Goal: Find specific page/section: Find specific page/section

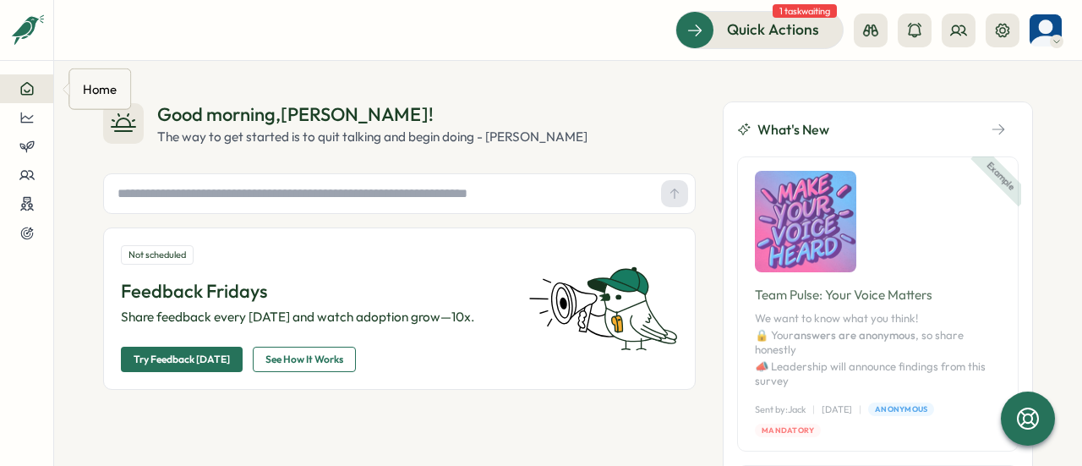
scroll to position [169, 0]
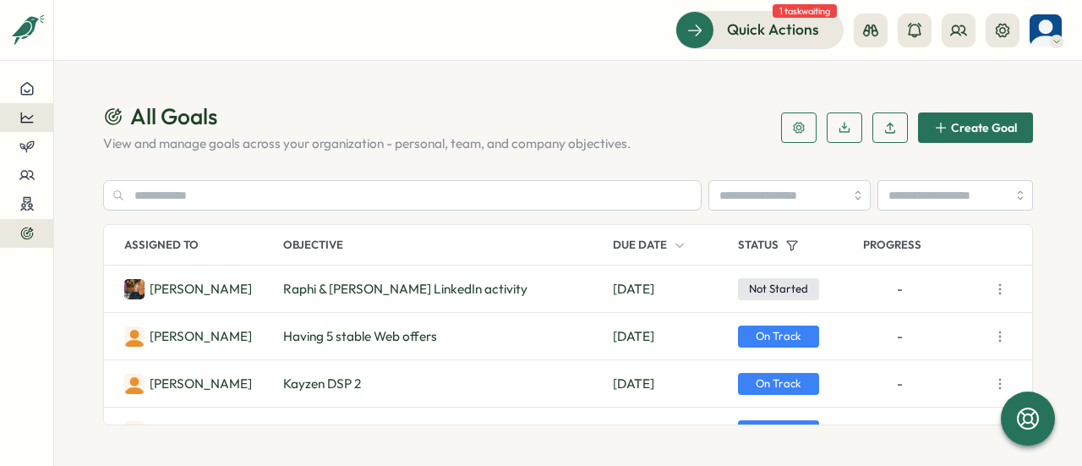
click at [24, 117] on icon at bounding box center [26, 117] width 13 height 10
click at [101, 119] on div "Performance Review" at bounding box center [143, 117] width 120 height 19
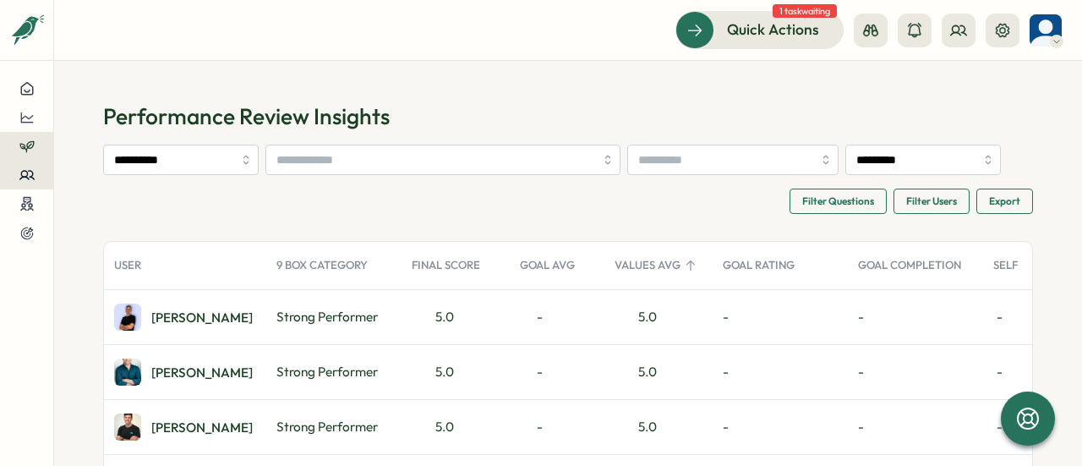
click at [36, 177] on div at bounding box center [27, 174] width 26 height 15
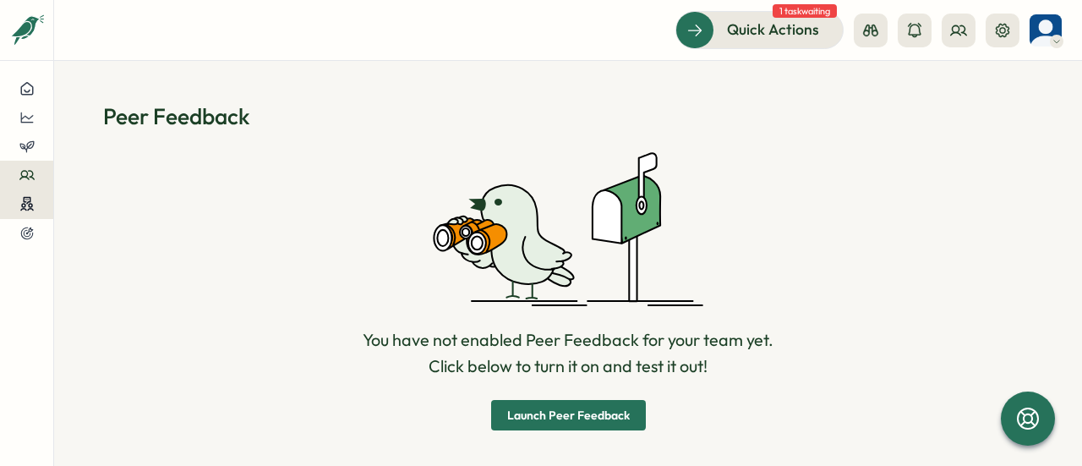
click at [44, 199] on button at bounding box center [26, 204] width 53 height 30
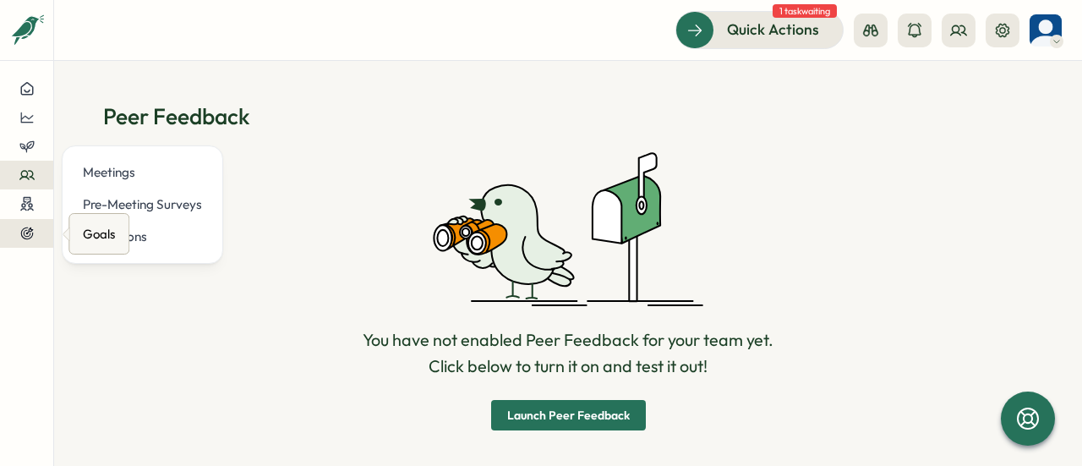
click at [36, 234] on div at bounding box center [27, 233] width 26 height 15
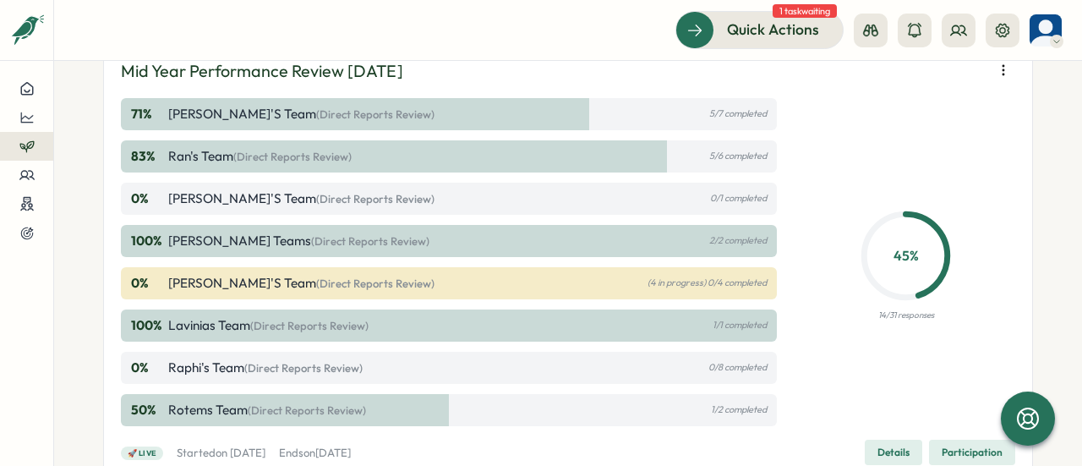
scroll to position [338, 0]
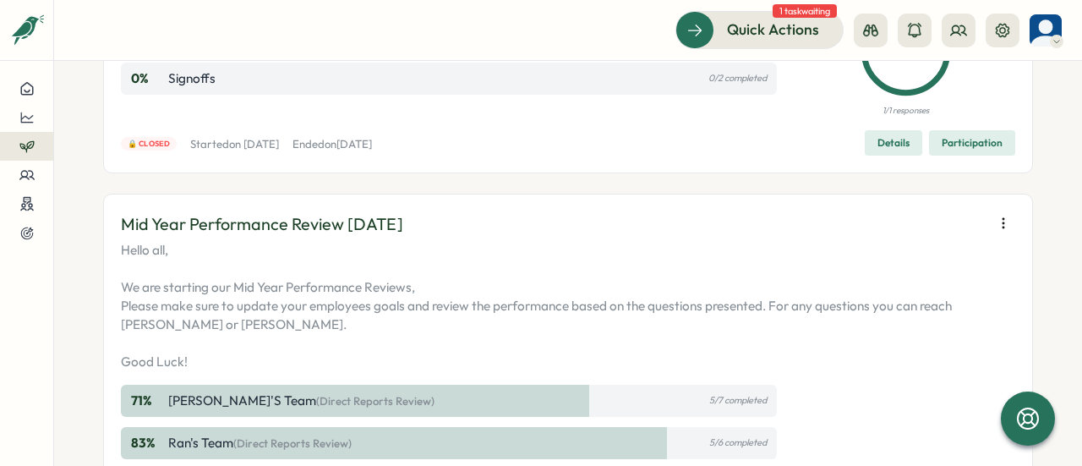
scroll to position [338, 0]
